Goal: Task Accomplishment & Management: Complete application form

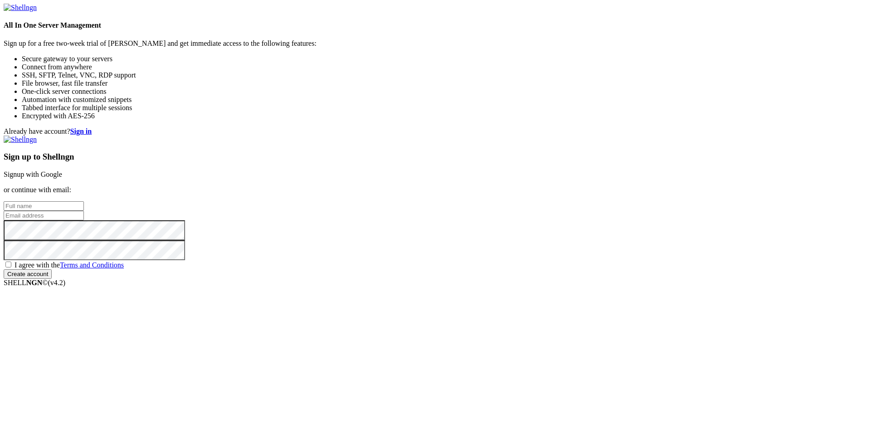
click at [62, 171] on link "Signup with Google" at bounding box center [33, 175] width 58 height 8
click at [84, 201] on input "text" at bounding box center [44, 206] width 80 height 10
type input "Mazdak Pakaghideh"
click at [84, 211] on input "email" at bounding box center [44, 216] width 80 height 10
click at [84, 201] on input "Mazdak Pakaghideh" at bounding box center [44, 206] width 80 height 10
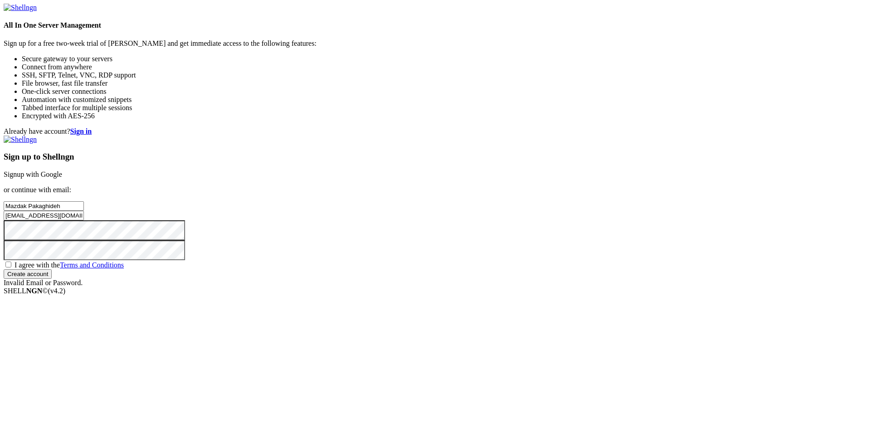
click at [84, 201] on input "Mazdak Pakaghideh" at bounding box center [44, 206] width 80 height 10
click at [84, 211] on input "[EMAIL_ADDRESS][DOMAIN_NAME]" at bounding box center [44, 216] width 80 height 10
type input "[EMAIL_ADDRESS][DOMAIN_NAME]"
click at [124, 269] on span "I agree with the Terms and Conditions" at bounding box center [69, 265] width 109 height 8
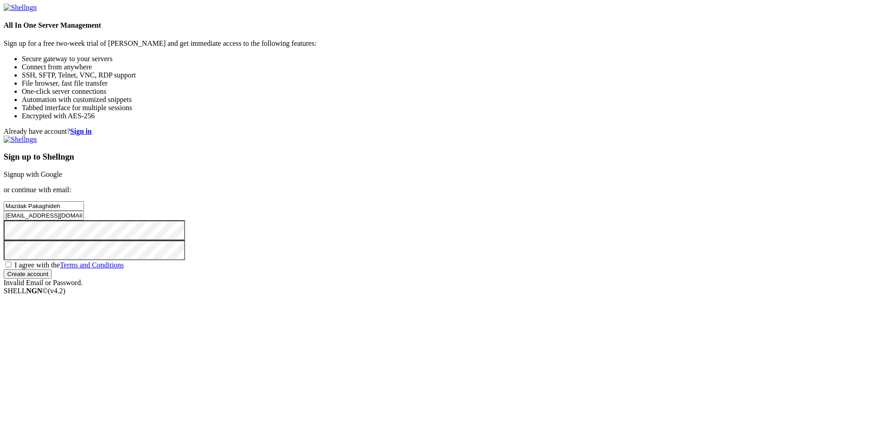
click at [11, 268] on input "I agree with the Terms and Conditions" at bounding box center [8, 265] width 6 height 6
checkbox input "true"
click at [517, 287] on div "Sign up to Shellngn Signup with Google or continue with email: Mazdak Pakaghide…" at bounding box center [435, 211] width 863 height 151
click at [52, 279] on input "Create account" at bounding box center [28, 274] width 48 height 10
